Goal: Task Accomplishment & Management: Manage account settings

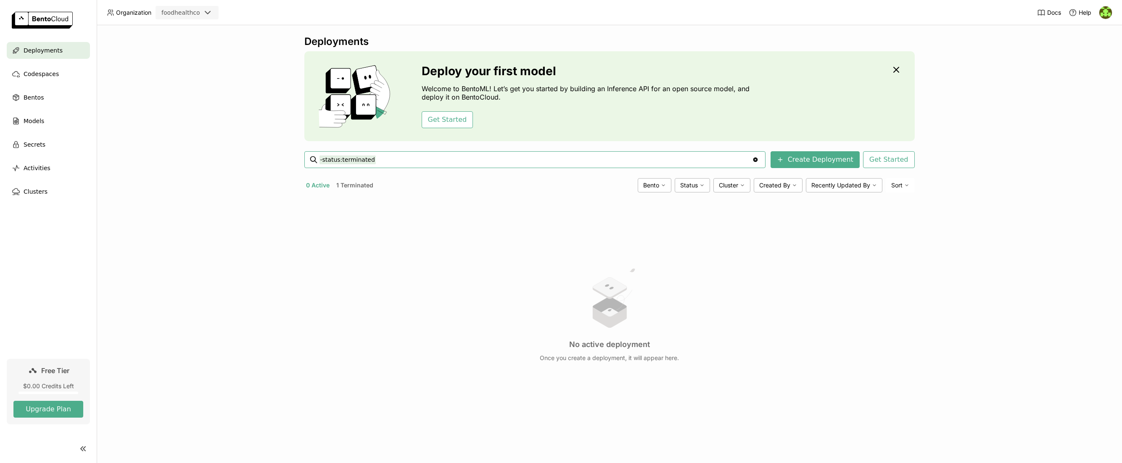
drag, startPoint x: 1082, startPoint y: 95, endPoint x: 1085, endPoint y: 87, distance: 8.8
click at [1082, 95] on div "Deployments Deploy your first model Welcome to BentoML! Let’s get you started b…" at bounding box center [609, 244] width 1025 height 438
click at [1105, 16] on img at bounding box center [1105, 12] width 13 height 13
click at [1094, 35] on span "Members" at bounding box center [1089, 33] width 24 height 8
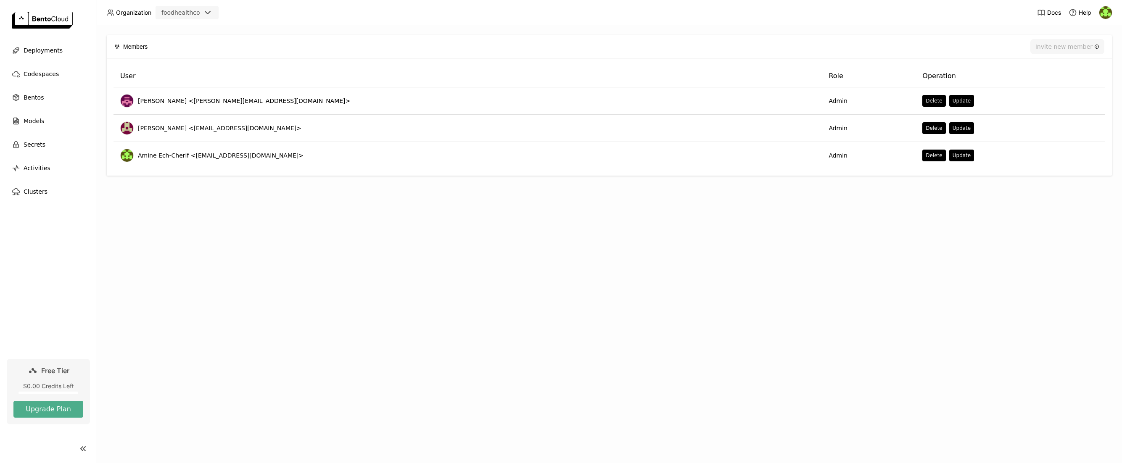
click at [344, 236] on div "Members Invite new member User Role Operation [PERSON_NAME] <[PERSON_NAME][EMAI…" at bounding box center [609, 244] width 1025 height 438
click at [1103, 10] on img at bounding box center [1105, 12] width 13 height 13
click at [1091, 44] on span "Billing" at bounding box center [1085, 44] width 16 height 8
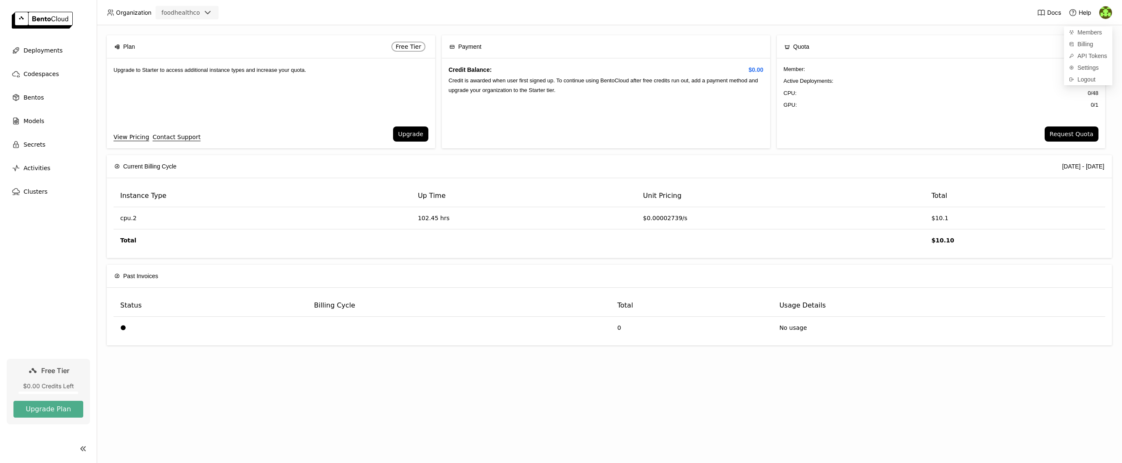
click at [663, 29] on div "Plan Free Tier Upgrade to Starter to access additional instance types and incre…" at bounding box center [609, 244] width 1025 height 438
drag, startPoint x: 342, startPoint y: 118, endPoint x: 248, endPoint y: 116, distance: 94.2
click at [342, 118] on div "Upgrade to Starter to access additional instance types and increase your quota." at bounding box center [271, 92] width 328 height 68
